Goal: Task Accomplishment & Management: Manage account settings

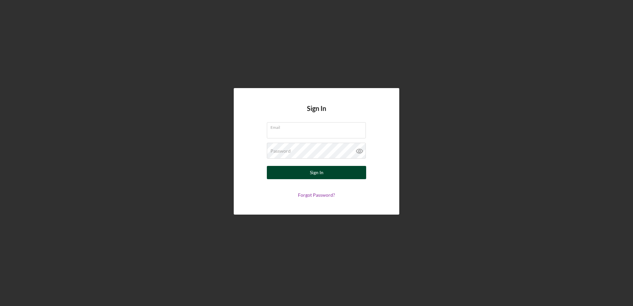
type input "[EMAIL_ADDRESS][DOMAIN_NAME]"
click at [322, 175] on div "Sign In" at bounding box center [317, 172] width 14 height 13
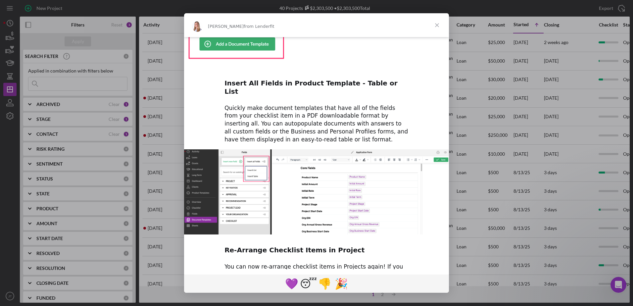
scroll to position [282, 0]
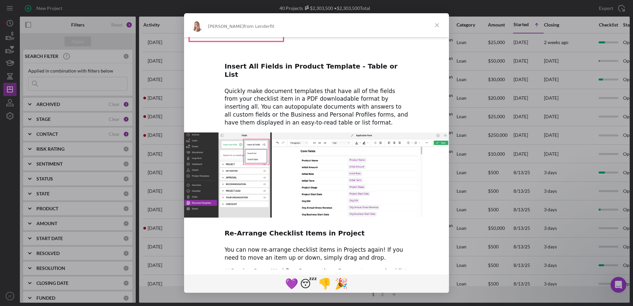
click at [441, 24] on span "Close" at bounding box center [437, 25] width 24 height 24
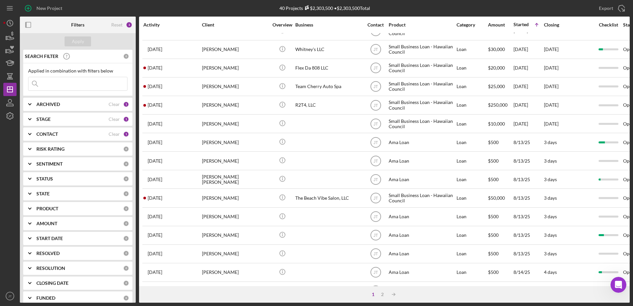
scroll to position [0, 0]
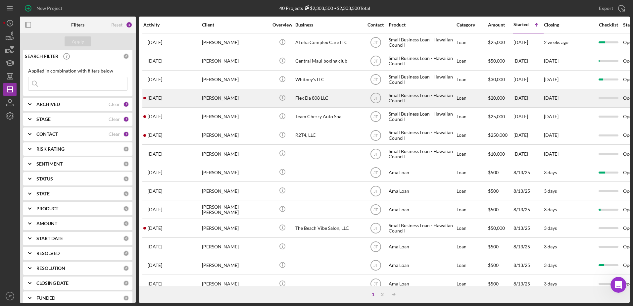
click at [217, 100] on div "[PERSON_NAME]" at bounding box center [235, 98] width 66 height 18
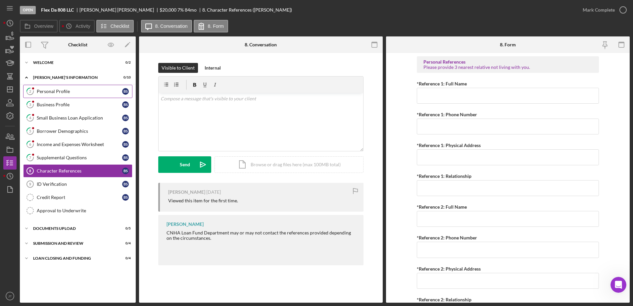
click at [88, 95] on link "2 Personal Profile B S" at bounding box center [77, 91] width 109 height 13
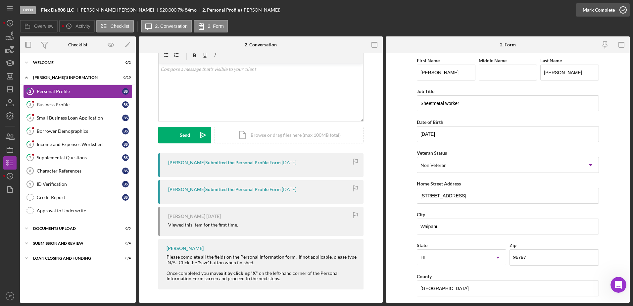
click at [622, 11] on polyline "button" at bounding box center [622, 10] width 3 height 2
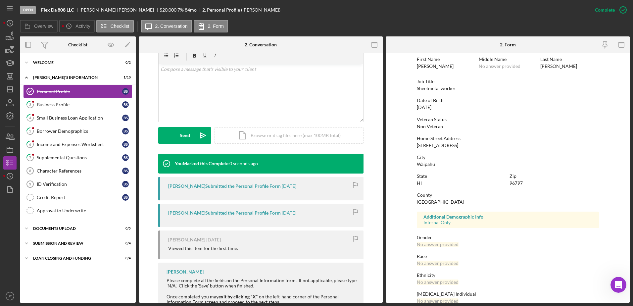
scroll to position [59, 0]
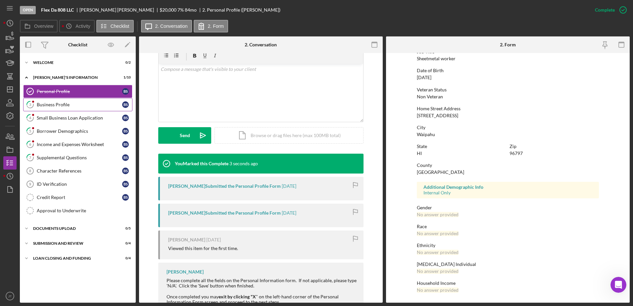
click at [66, 108] on link "3 Business Profile B S" at bounding box center [77, 104] width 109 height 13
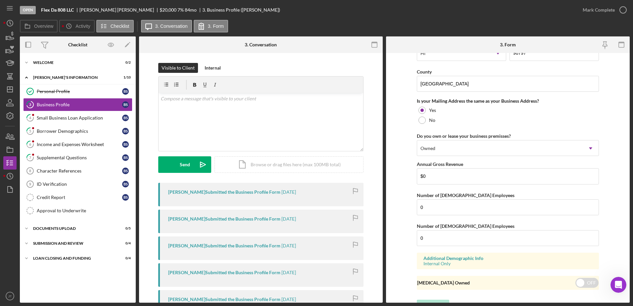
scroll to position [485, 0]
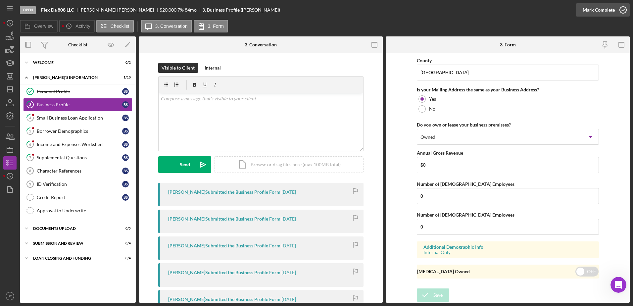
click at [620, 10] on icon "button" at bounding box center [622, 10] width 17 height 17
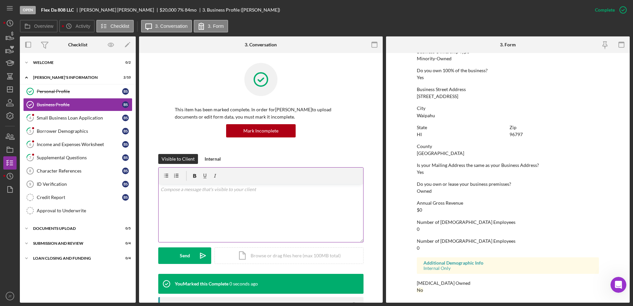
scroll to position [250, 0]
click at [84, 118] on div "Small Business Loan Application" at bounding box center [79, 117] width 85 height 5
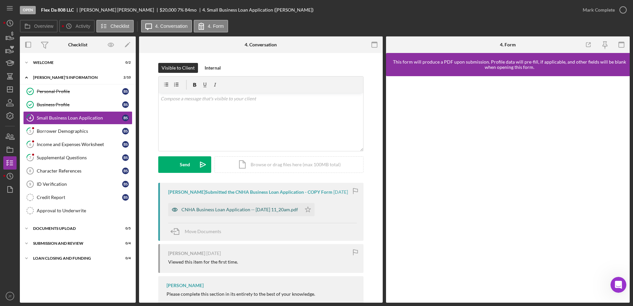
click at [262, 212] on div "CNHA Business Loan Application -- 2025-08-08 11_20am.pdf" at bounding box center [239, 209] width 116 height 5
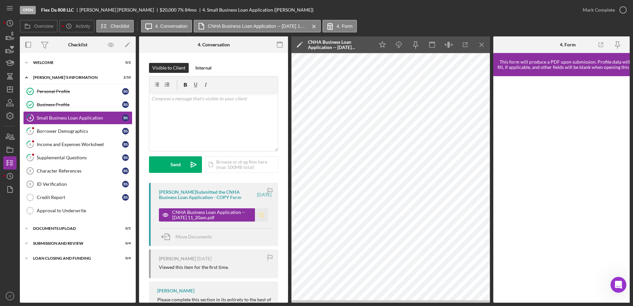
click at [261, 214] on polygon "button" at bounding box center [262, 214] width 6 height 5
click at [619, 10] on icon "button" at bounding box center [622, 10] width 17 height 17
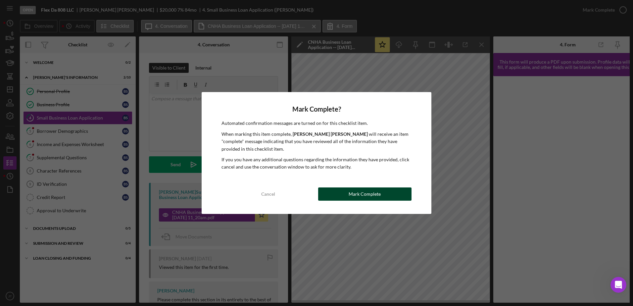
click at [354, 193] on div "Mark Complete" at bounding box center [364, 193] width 32 height 13
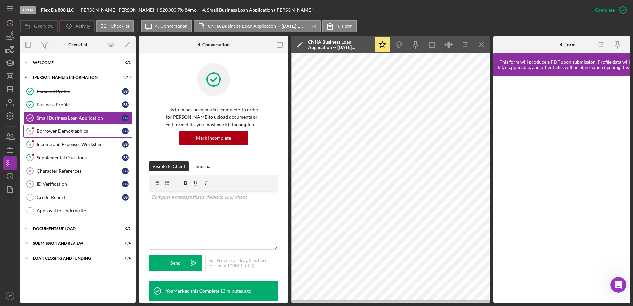
click at [63, 129] on div "Borrower Demographics" at bounding box center [79, 130] width 85 height 5
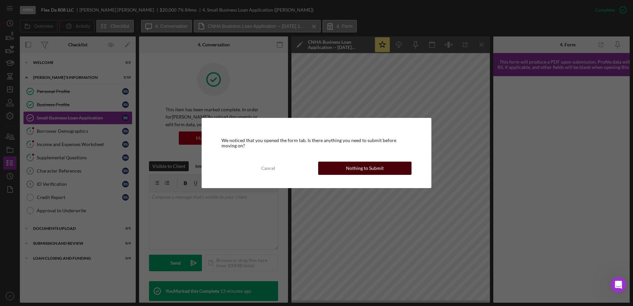
click at [353, 173] on div "Nothing to Submit" at bounding box center [365, 167] width 38 height 13
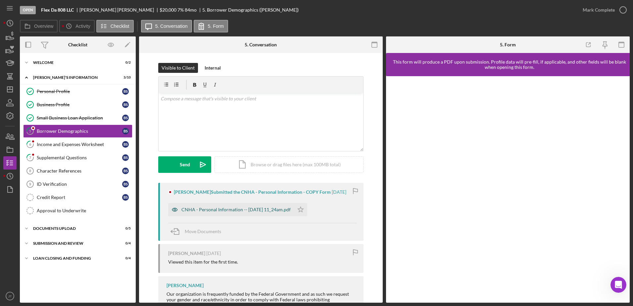
click at [258, 215] on div "CNHA - Personal Information -- 2025-08-08 11_24am.pdf" at bounding box center [231, 209] width 126 height 13
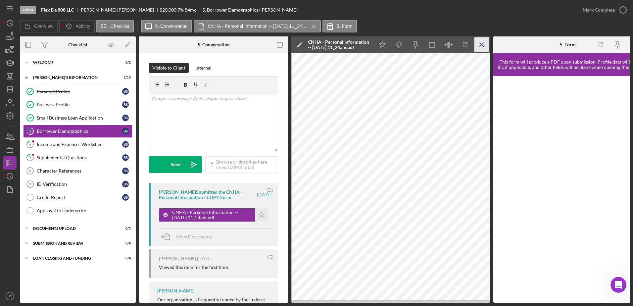
click at [482, 46] on line "button" at bounding box center [481, 45] width 4 height 4
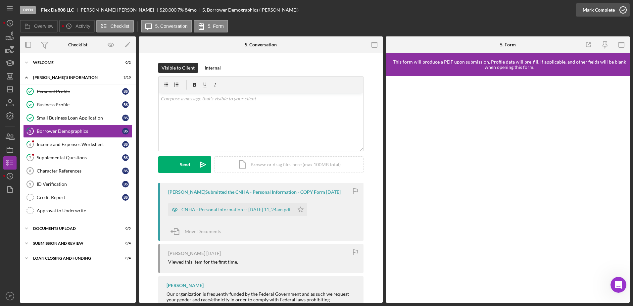
click at [627, 13] on icon "button" at bounding box center [622, 10] width 17 height 17
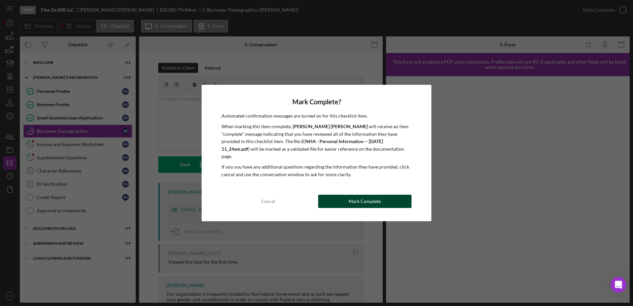
click at [389, 195] on button "Mark Complete" at bounding box center [364, 201] width 93 height 13
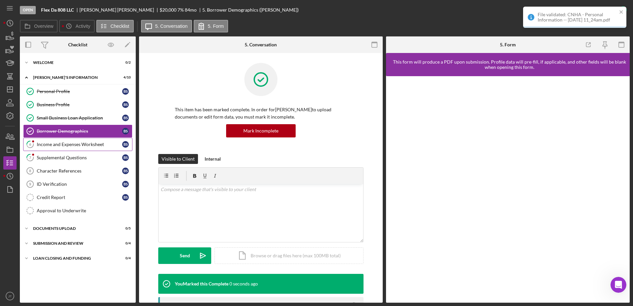
click at [101, 148] on link "6 Income and Expenses Worksheet B S" at bounding box center [77, 144] width 109 height 13
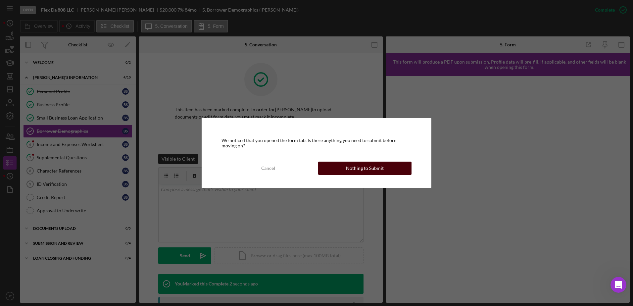
click at [338, 167] on button "Nothing to Submit" at bounding box center [364, 167] width 93 height 13
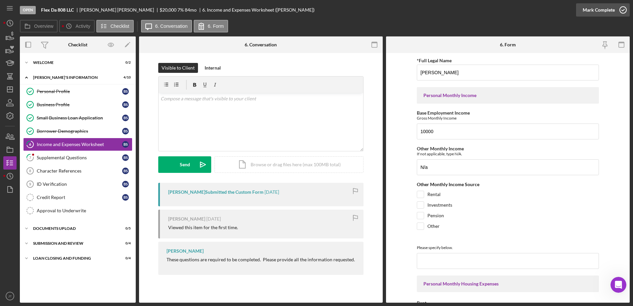
click at [626, 14] on icon "button" at bounding box center [622, 10] width 17 height 17
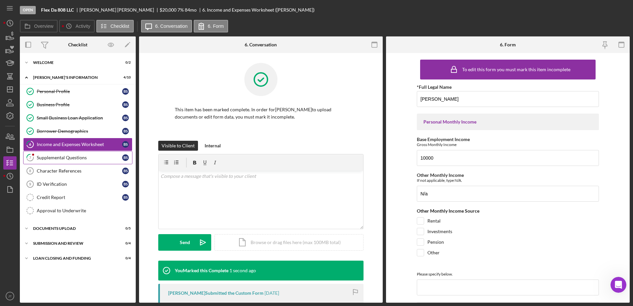
click at [68, 158] on div "Supplemental Questions" at bounding box center [79, 157] width 85 height 5
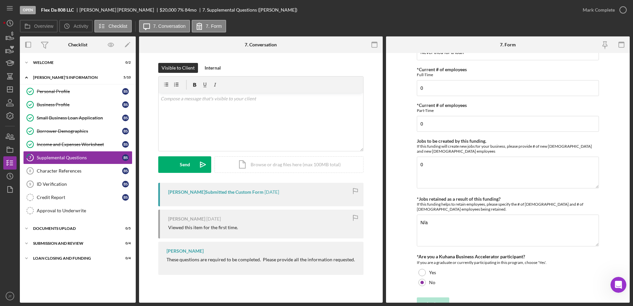
scroll to position [424, 0]
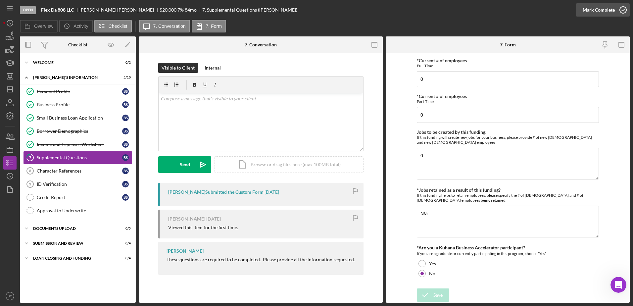
click at [621, 12] on icon "button" at bounding box center [622, 10] width 17 height 17
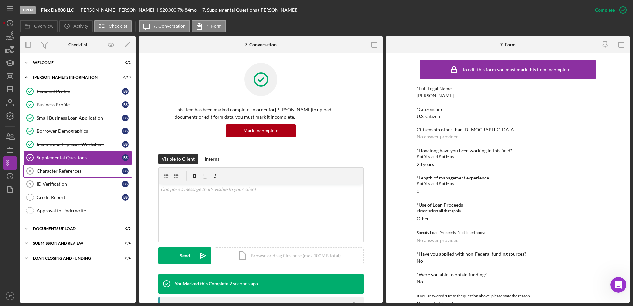
click at [47, 174] on link "Character References 8 Character References B S" at bounding box center [77, 170] width 109 height 13
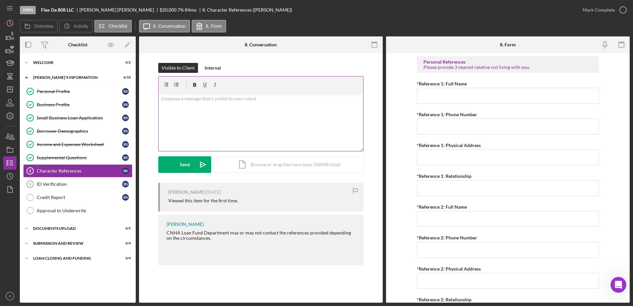
click at [226, 101] on p at bounding box center [260, 98] width 201 height 7
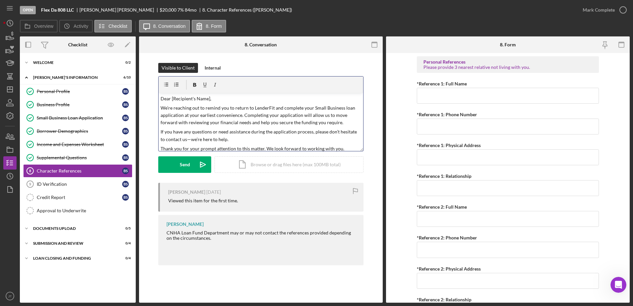
click at [209, 98] on p "Dear [Recipient's Name]," at bounding box center [260, 98] width 201 height 7
click at [242, 116] on p "We’re reaching out to remind you to return to LenderFit and complete your Small…" at bounding box center [260, 115] width 201 height 22
drag, startPoint x: 175, startPoint y: 123, endPoint x: 232, endPoint y: 122, distance: 56.6
click at [232, 122] on p "We’re reaching out to remind you to return to LenderFit and complete your Small…" at bounding box center [260, 122] width 201 height 37
click at [195, 84] on icon "button" at bounding box center [194, 85] width 3 height 4
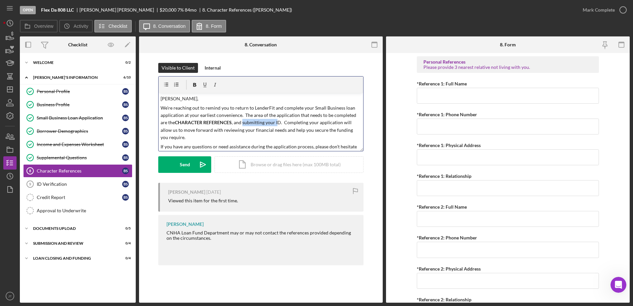
drag, startPoint x: 243, startPoint y: 123, endPoint x: 279, endPoint y: 122, distance: 35.7
click at [279, 122] on p "We’re reaching out to remind you to return to LenderFit and complete your Small…" at bounding box center [260, 122] width 201 height 37
click at [236, 124] on p "We’re reaching out to remind you to return to LenderFit and complete your Small…" at bounding box center [260, 122] width 201 height 37
drag, startPoint x: 242, startPoint y: 122, endPoint x: 280, endPoint y: 123, distance: 38.1
click at [280, 123] on p "We’re reaching out to remind you to return to LenderFit and complete your Small…" at bounding box center [260, 122] width 201 height 37
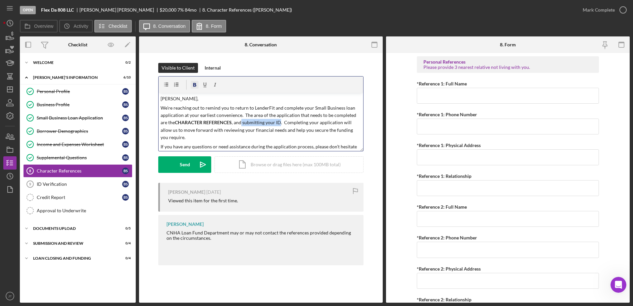
click at [192, 83] on icon "button" at bounding box center [194, 84] width 15 height 15
click at [373, 196] on div "Visible to Client Internal v Color teal Color pink Remove color Add row above A…" at bounding box center [261, 165] width 244 height 225
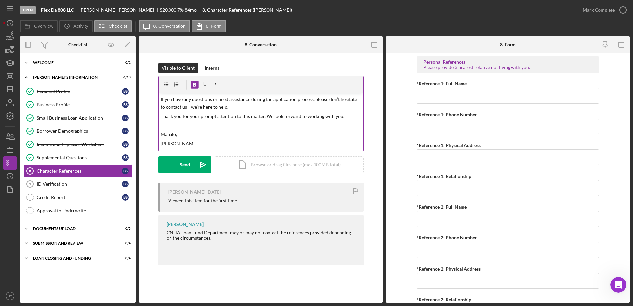
scroll to position [55, 0]
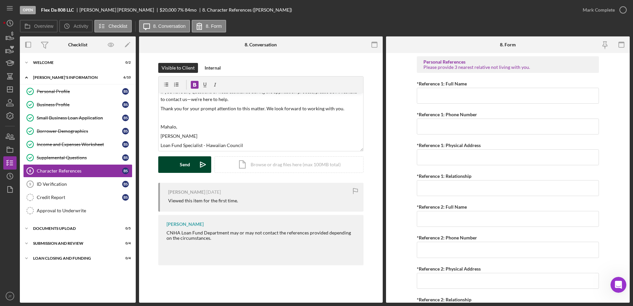
click at [187, 165] on div "Send" at bounding box center [185, 164] width 10 height 17
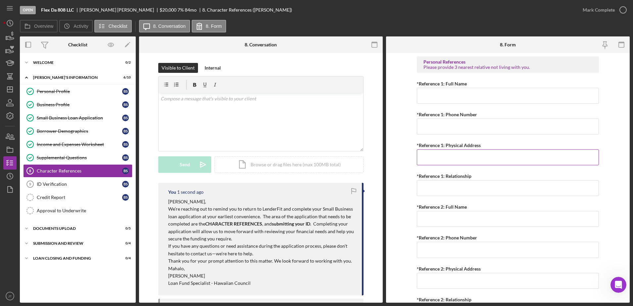
scroll to position [0, 0]
click at [56, 186] on div "ID Verification" at bounding box center [79, 183] width 85 height 5
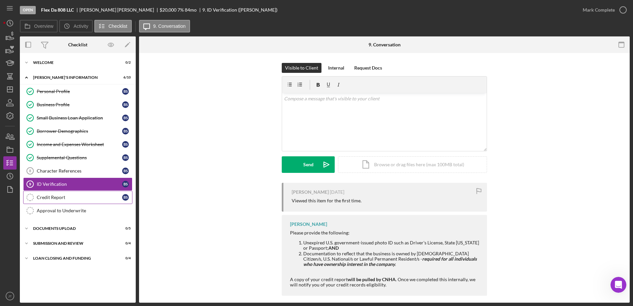
click at [63, 197] on div "Credit Report" at bounding box center [79, 197] width 85 height 5
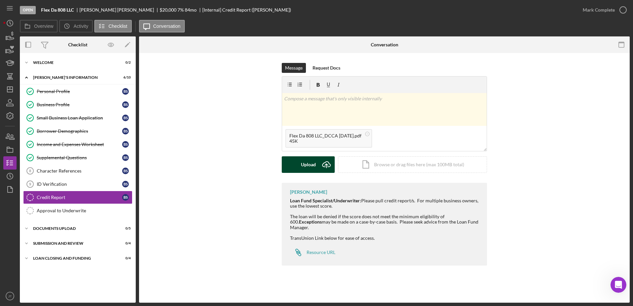
click at [287, 164] on button "Upload Icon/Upload" at bounding box center [308, 164] width 53 height 17
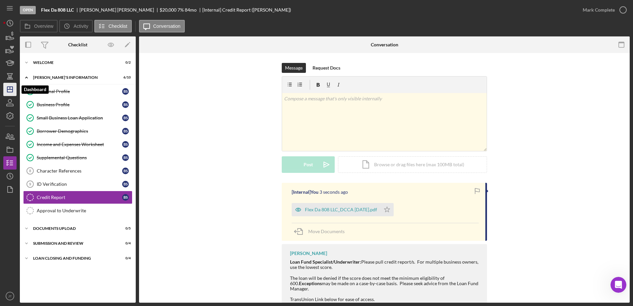
click at [12, 88] on icon "Icon/Dashboard" at bounding box center [10, 89] width 17 height 17
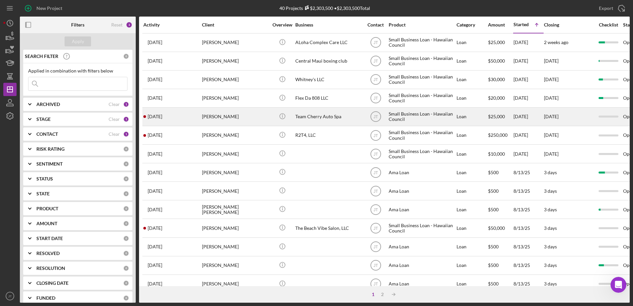
click at [320, 120] on div "Team Cherry Auto Spa" at bounding box center [328, 117] width 66 height 18
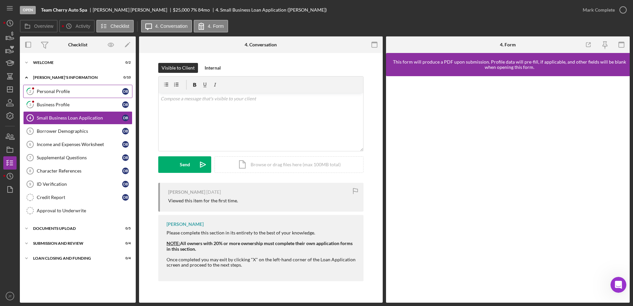
click at [86, 95] on link "2 Personal Profile D B" at bounding box center [77, 91] width 109 height 13
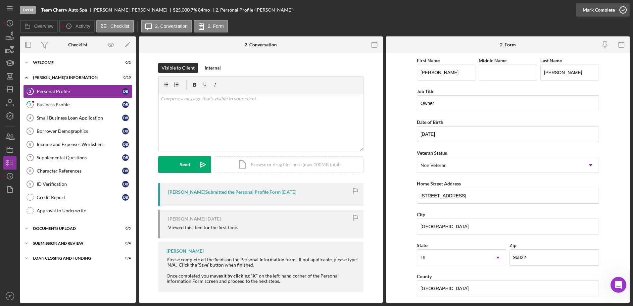
click at [623, 11] on icon "button" at bounding box center [622, 10] width 17 height 17
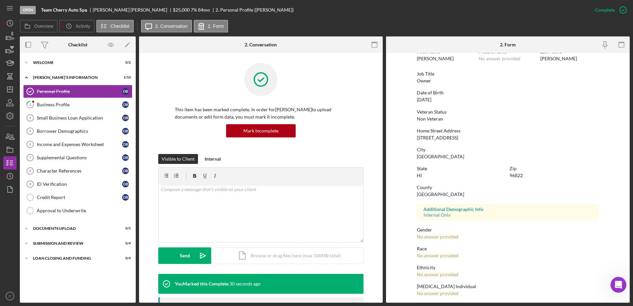
scroll to position [26, 0]
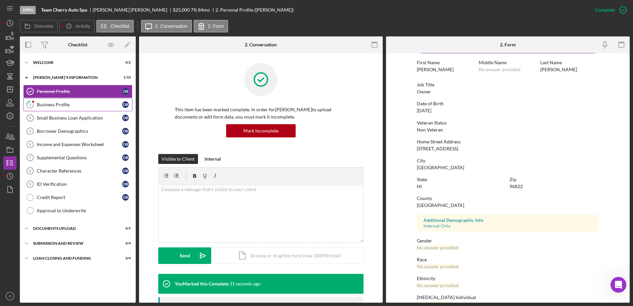
click at [98, 108] on link "3 Business Profile D B" at bounding box center [77, 104] width 109 height 13
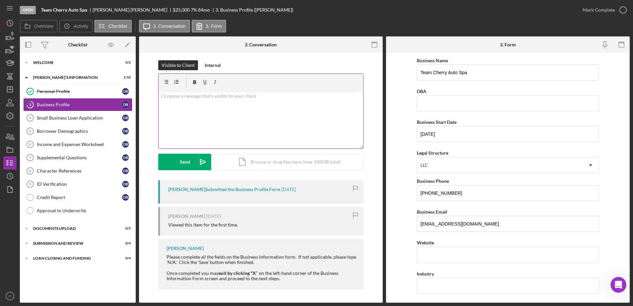
click at [249, 104] on div "v Color teal Color pink Remove color Add row above Add row below Add column bef…" at bounding box center [261, 119] width 205 height 58
click at [522, 21] on div "Overview Icon/History Activity Checklist Icon/Message 3. Conversation 3. Form" at bounding box center [325, 26] width 610 height 13
